Goal: Task Accomplishment & Management: Manage account settings

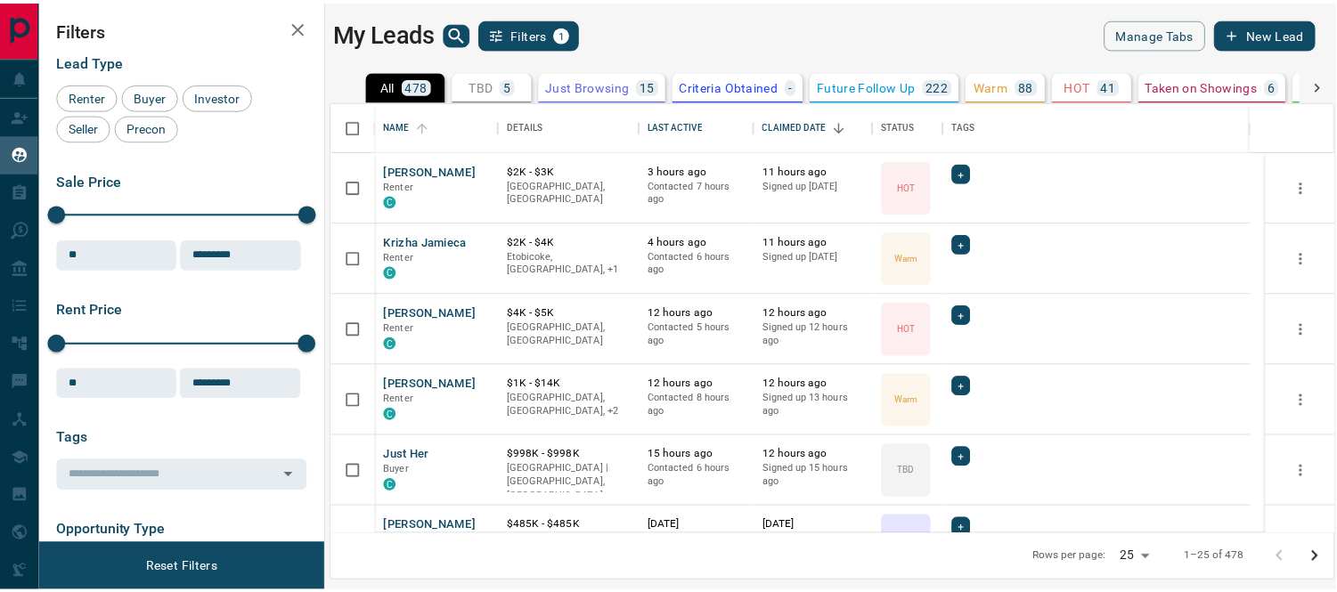
scroll to position [417, 999]
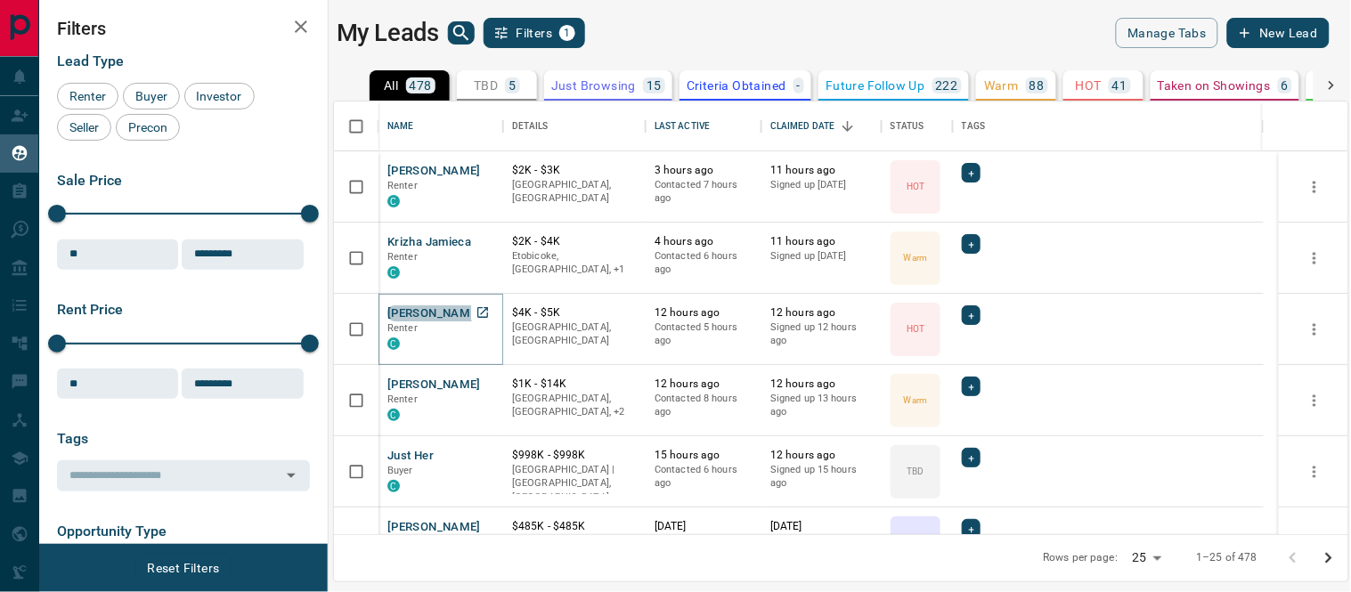
click at [457, 307] on button "[PERSON_NAME]" at bounding box center [434, 313] width 94 height 17
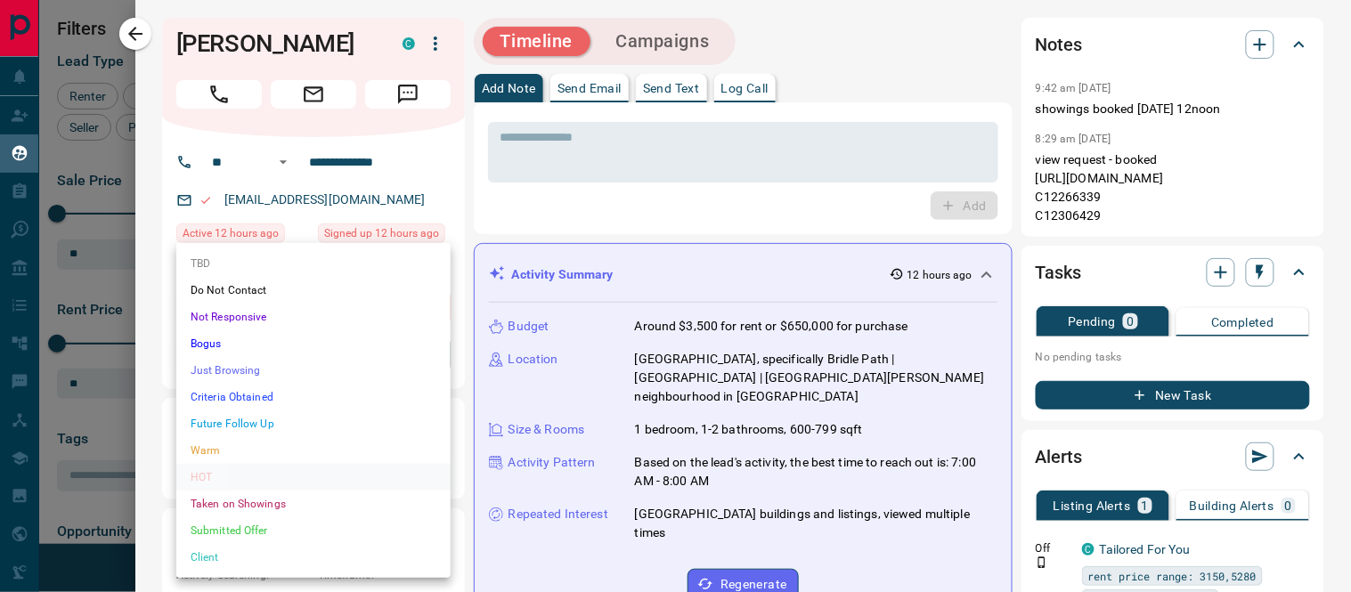
click at [432, 352] on body "Lead Transfers Claim Leads My Leads Tasks Opportunities Deals Campaigns Automat…" at bounding box center [675, 285] width 1351 height 570
click at [200, 505] on li "Taken on Showings" at bounding box center [313, 504] width 274 height 27
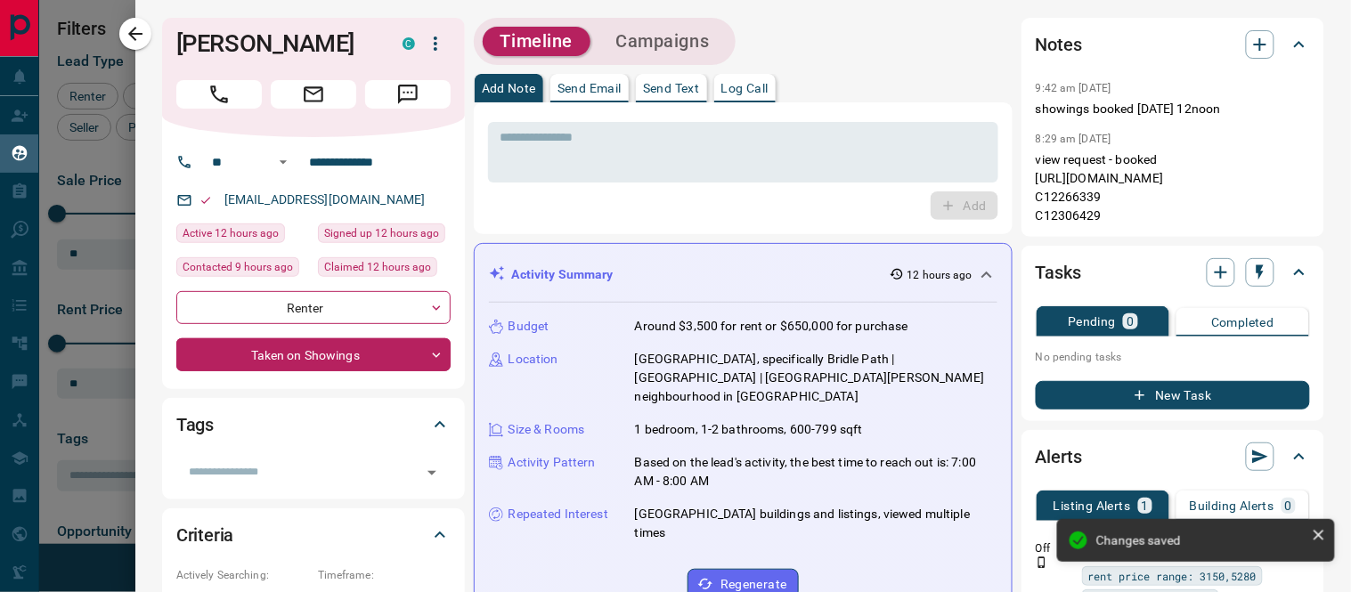
type input "*"
click at [143, 29] on icon "button" at bounding box center [135, 33] width 21 height 21
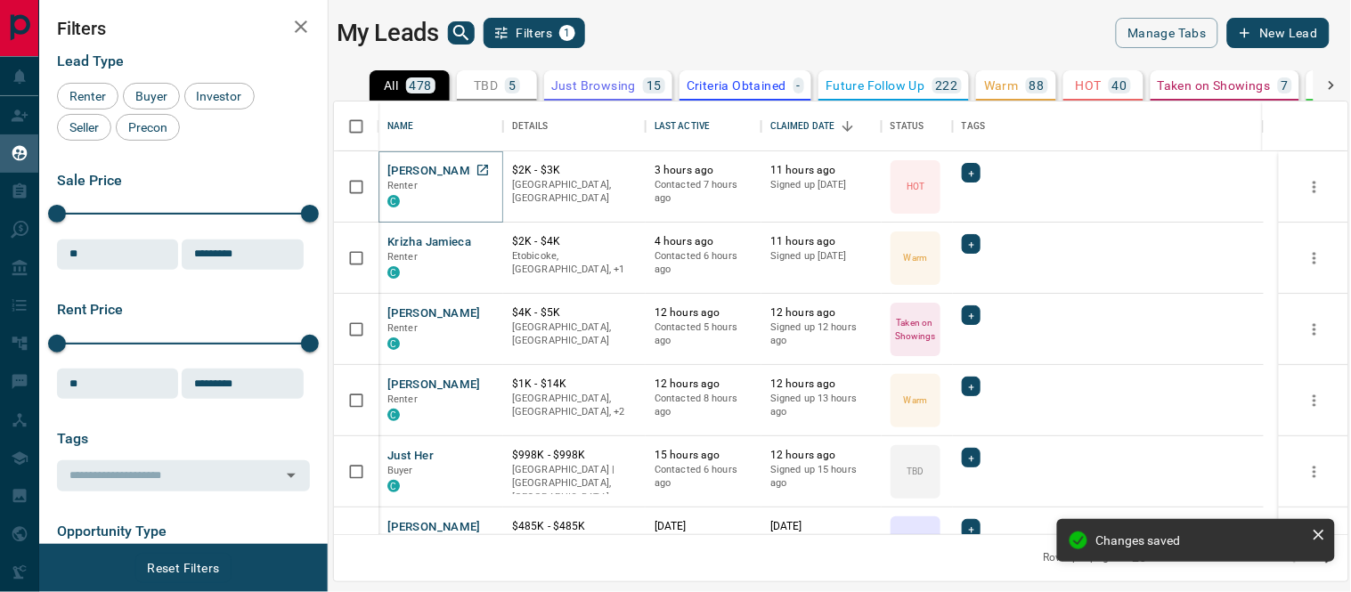
click at [445, 165] on button "[PERSON_NAME]" at bounding box center [434, 171] width 94 height 17
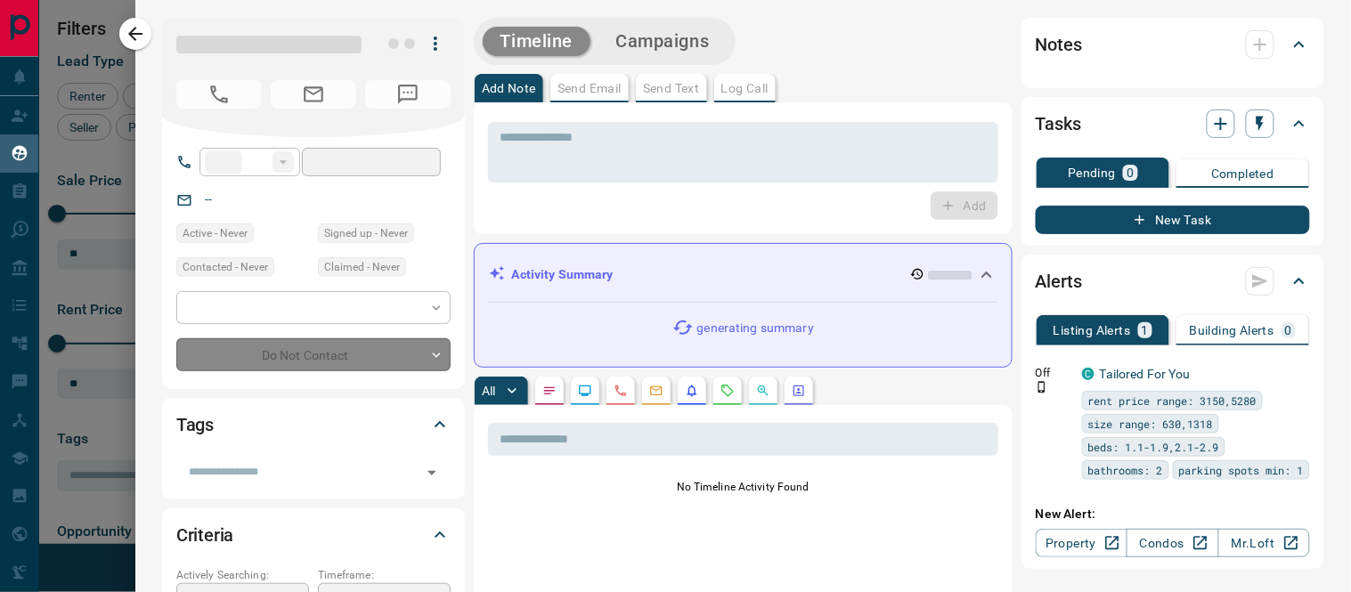
type input "**"
type input "**********"
type input "*"
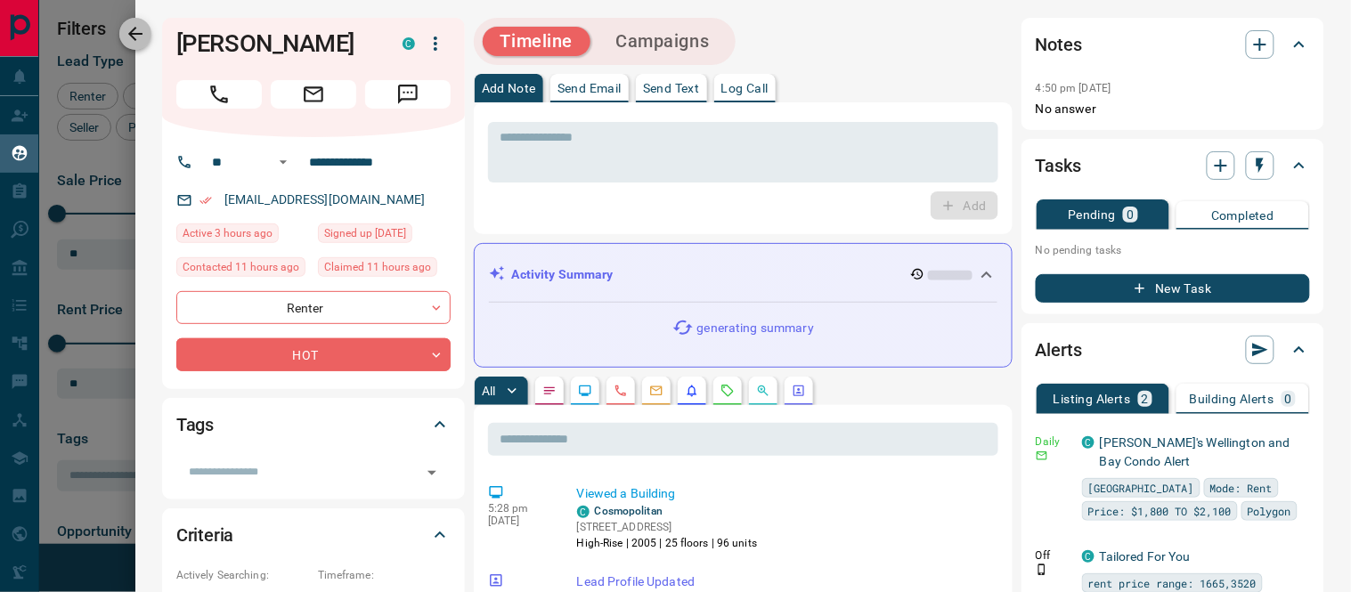
click at [125, 30] on icon "button" at bounding box center [135, 33] width 21 height 21
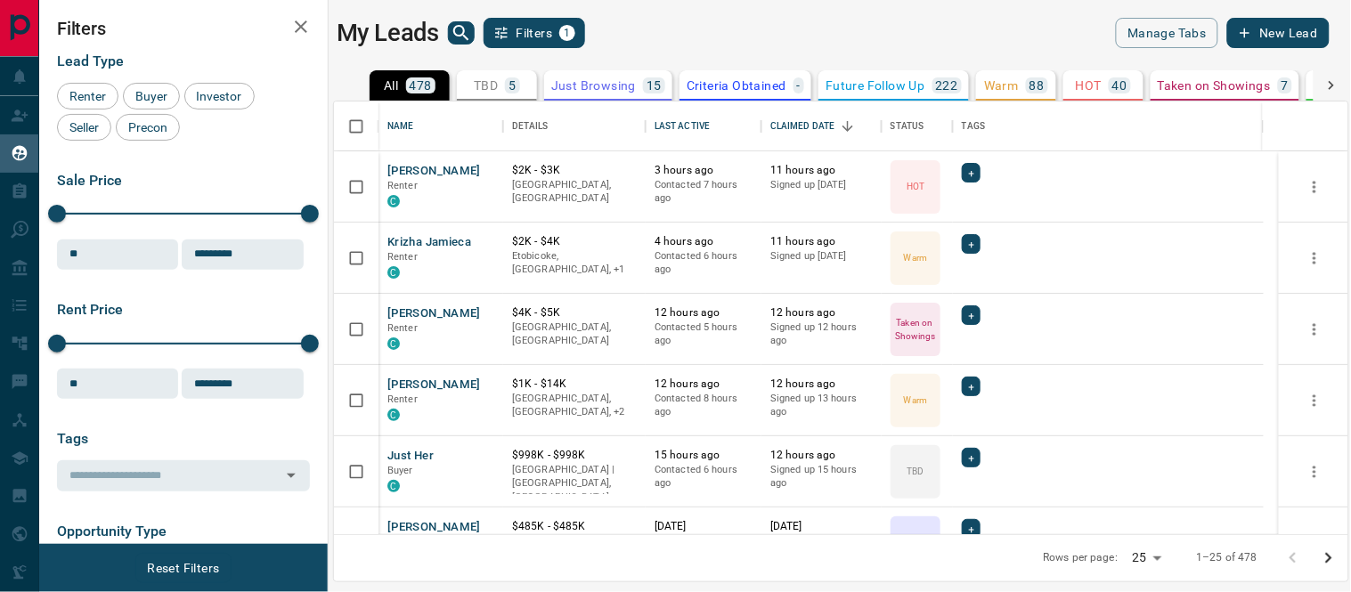
click at [122, 32] on h2 "Filters" at bounding box center [183, 28] width 253 height 21
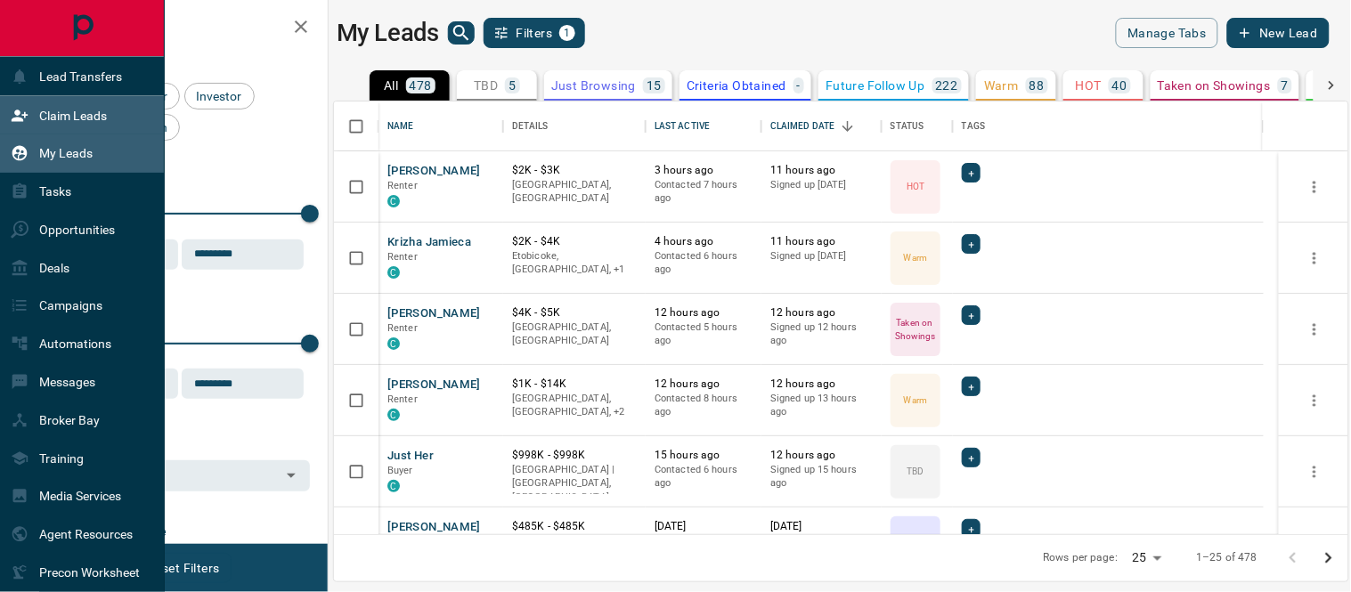
click at [57, 109] on p "Claim Leads" at bounding box center [73, 116] width 68 height 14
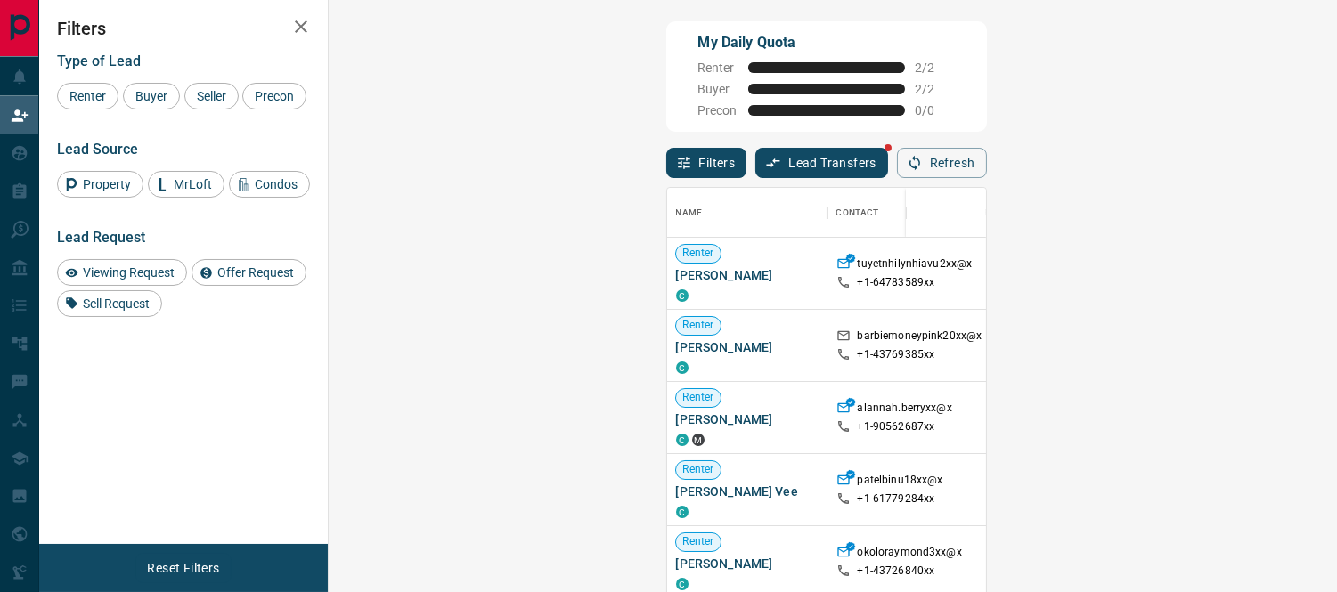
scroll to position [430, 955]
click at [755, 165] on button "Lead Transfers" at bounding box center [821, 163] width 133 height 30
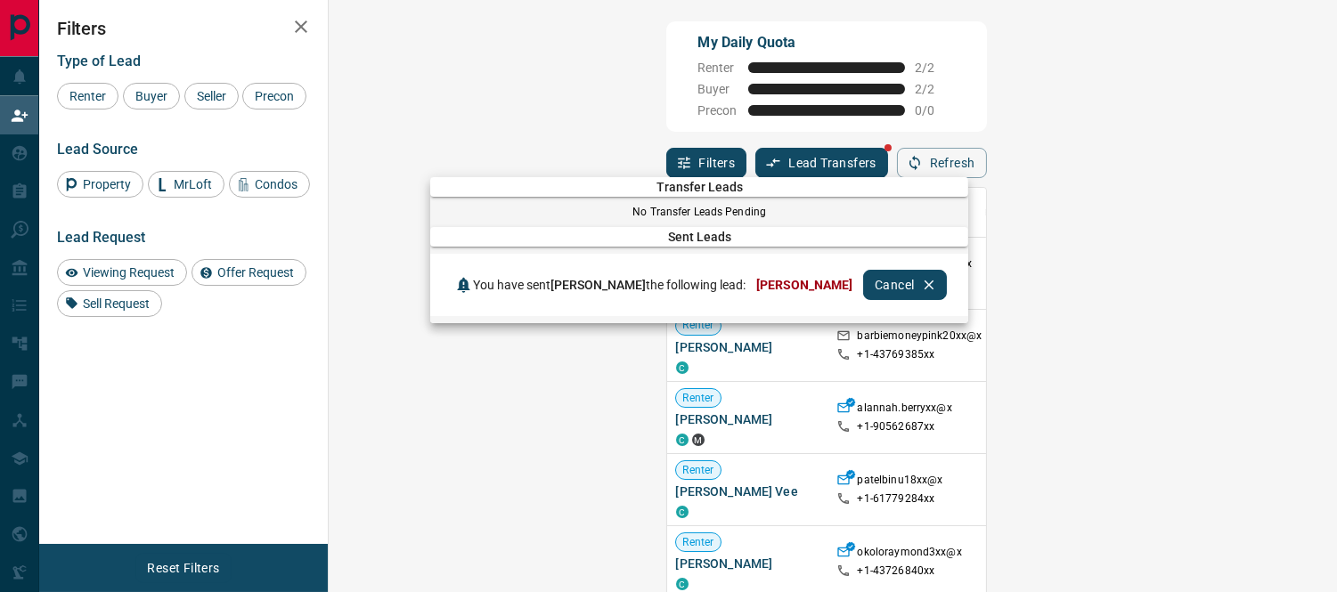
click at [755, 125] on div at bounding box center [668, 296] width 1337 height 592
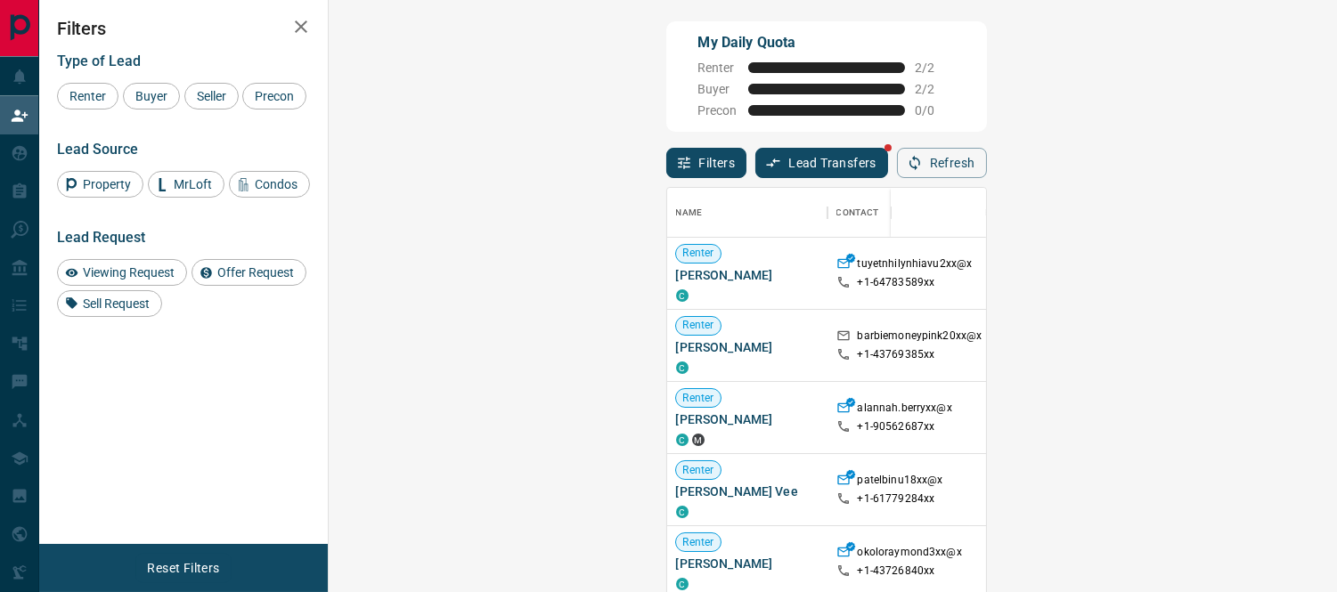
click at [908, 50] on div "My Daily Quota Renter 2 / 2 Buyer 2 / 2 Precon 0 / 0" at bounding box center [826, 76] width 321 height 110
